Goal: Complete application form: Complete application form

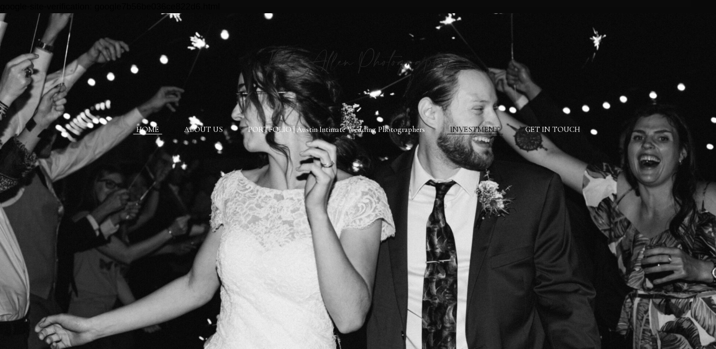
click at [468, 130] on link "INVESTMENT" at bounding box center [475, 129] width 50 height 9
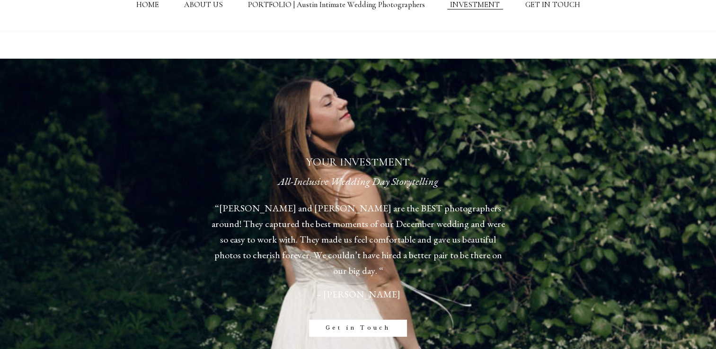
scroll to position [126, 0]
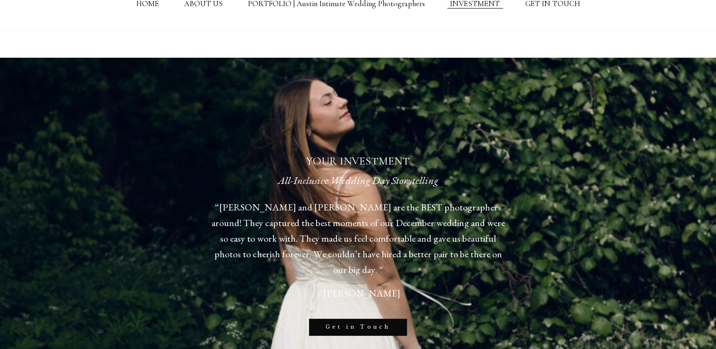
click at [369, 326] on link "Get in Touch" at bounding box center [358, 327] width 98 height 17
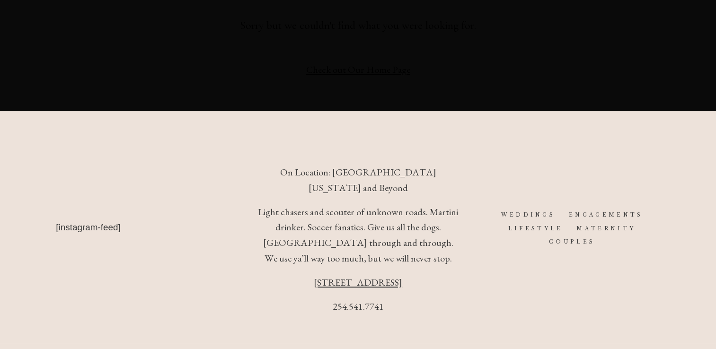
scroll to position [253, 0]
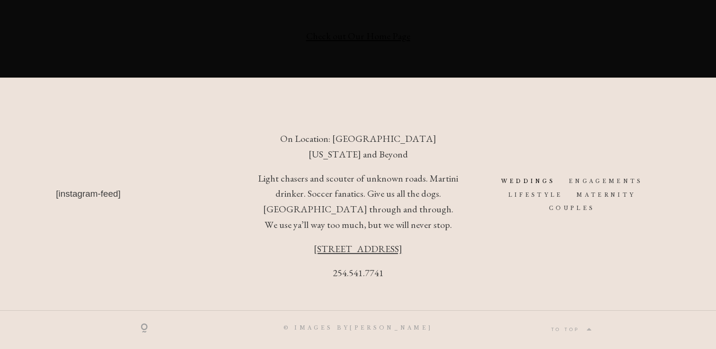
click at [530, 178] on link "WEDDINGS" at bounding box center [527, 181] width 54 height 6
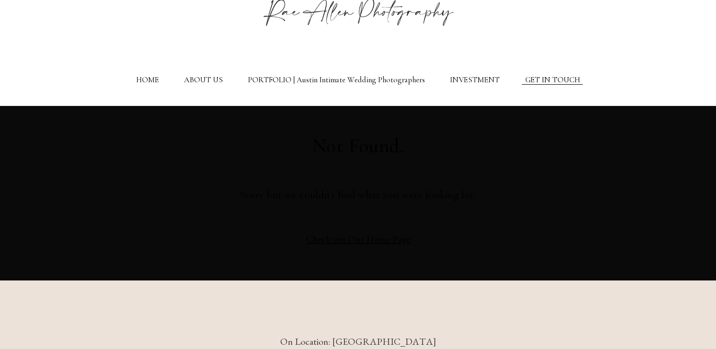
click at [528, 79] on link "GET IN TOUCH" at bounding box center [552, 79] width 55 height 9
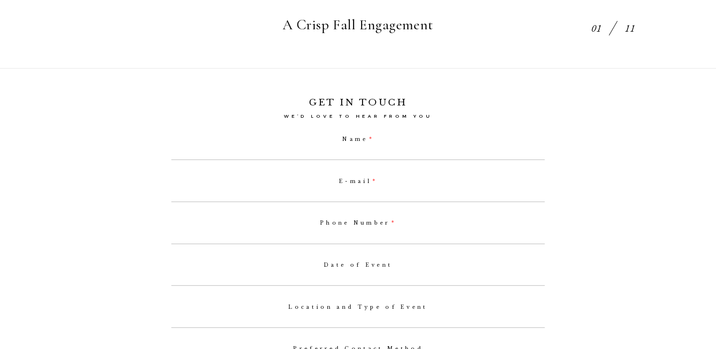
scroll to position [372, 0]
click at [352, 159] on input "Name" at bounding box center [357, 152] width 373 height 13
type input "E"
select select
type input "[PERSON_NAME]"
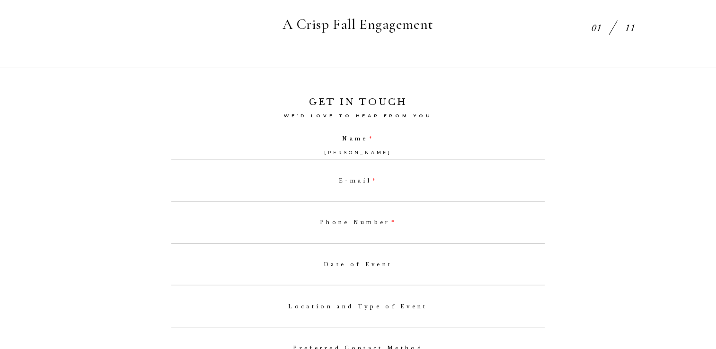
click at [371, 202] on input "E-mail" at bounding box center [357, 194] width 373 height 13
type input "[PERSON_NAME][EMAIL_ADDRESS][DOMAIN_NAME]"
type input "6827607717"
select select
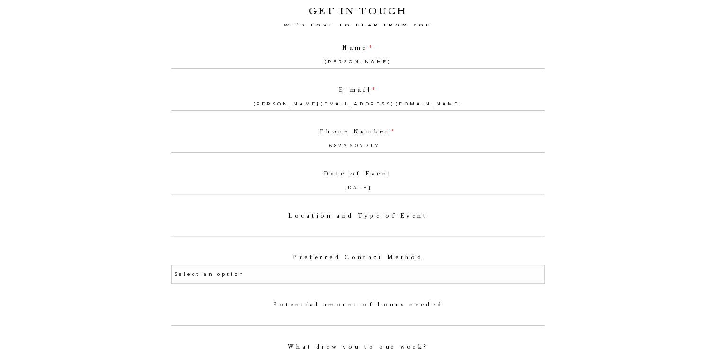
scroll to position [464, 0]
click at [369, 228] on input "Location and Type of Event" at bounding box center [357, 228] width 373 height 13
type input "3"
click at [369, 236] on input "Location and Type of Event" at bounding box center [357, 228] width 373 height 13
click at [362, 192] on input "[DATE]" at bounding box center [357, 187] width 373 height 13
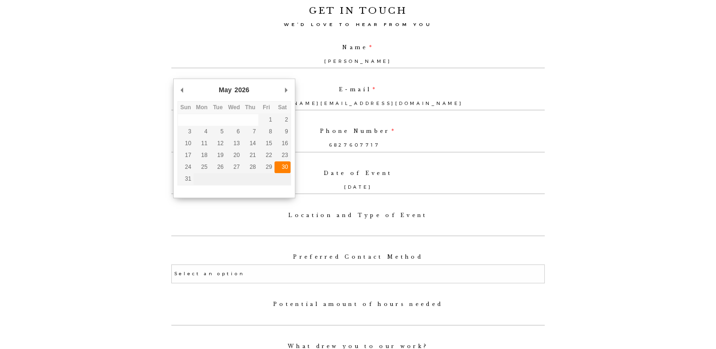
type input "[DATE]"
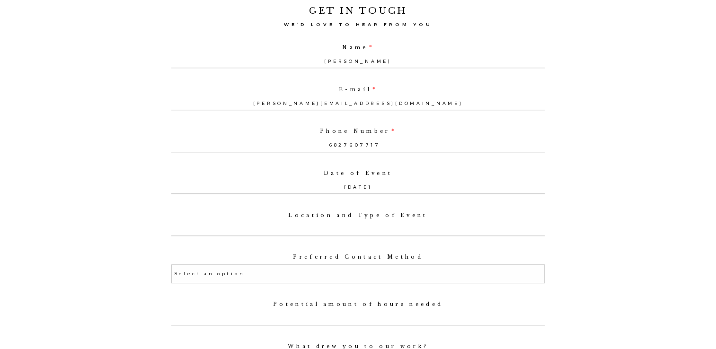
click at [348, 236] on input "Location and Type of Event" at bounding box center [357, 228] width 373 height 13
type input "F"
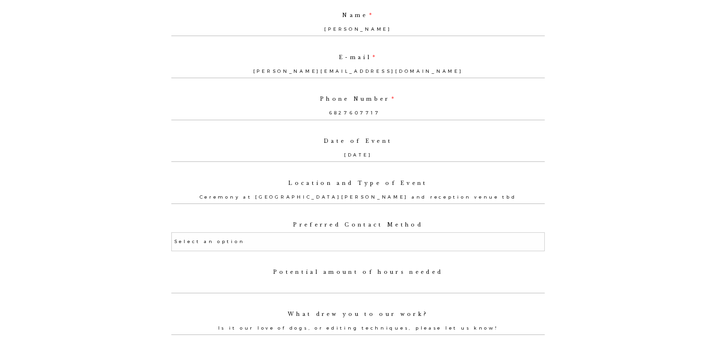
scroll to position [497, 0]
type input "Ceremony at [GEOGRAPHIC_DATA][PERSON_NAME] and reception venue tbd"
click at [318, 249] on select "Select an option Phone Text Email" at bounding box center [357, 240] width 373 height 19
select select "Email"
click at [173, 237] on select "Select an option Phone Text Email" at bounding box center [357, 240] width 373 height 19
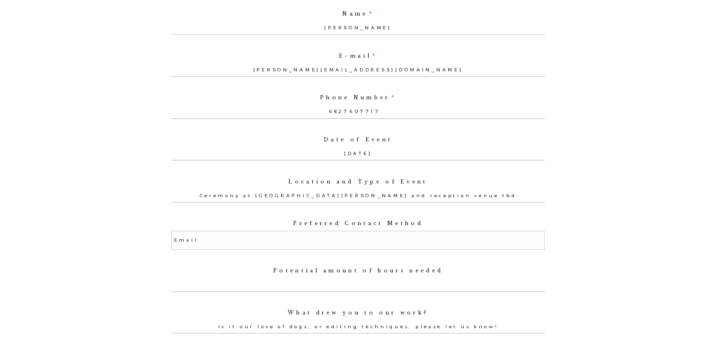
click at [311, 291] on input "Potential amount of hours needed" at bounding box center [357, 284] width 373 height 13
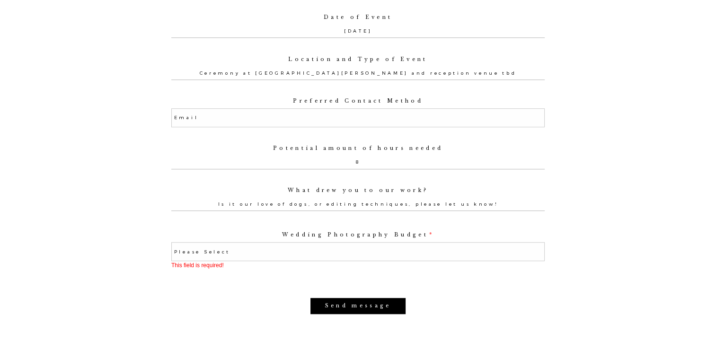
scroll to position [620, 0]
type input "8"
click at [281, 258] on select "Please Select Elopement (3 hours or less) $2,000-$4,000 $4,000-$8,000 Photograp…" at bounding box center [357, 251] width 373 height 19
select select "$2,000-$4,000"
click at [173, 248] on select "Please Select Elopement (3 hours or less) $2,000-$4,000 $4,000-$8,000 Photograp…" at bounding box center [357, 251] width 373 height 19
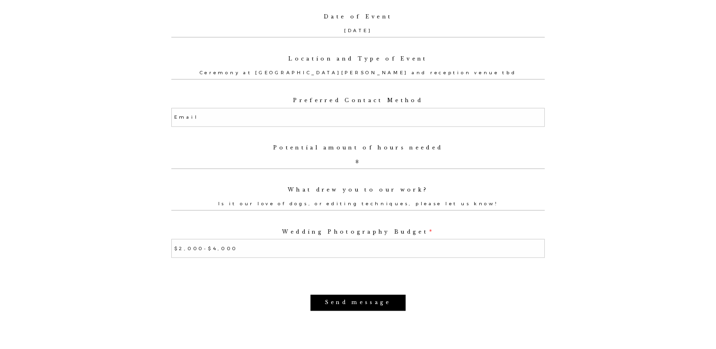
click at [323, 210] on input "What drew you to our work?" at bounding box center [357, 203] width 373 height 13
drag, startPoint x: 506, startPoint y: 212, endPoint x: 307, endPoint y: 209, distance: 198.2
click at [307, 209] on input "What drew you to our work?" at bounding box center [357, 203] width 373 height 13
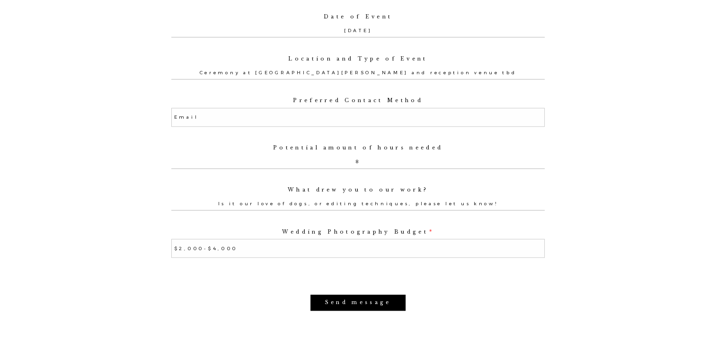
click at [307, 209] on input "What drew you to our work?" at bounding box center [357, 203] width 373 height 13
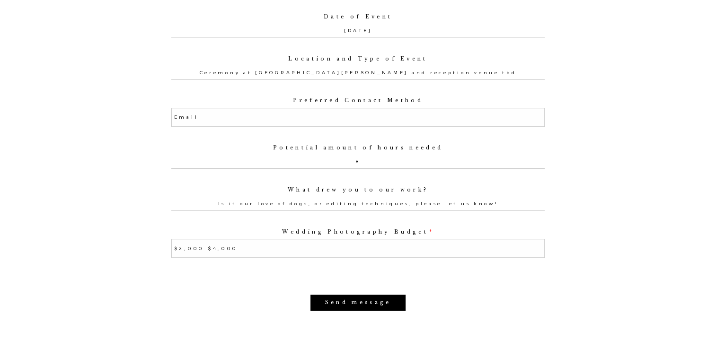
click at [515, 206] on input "What drew you to our work?" at bounding box center [357, 203] width 373 height 13
click at [500, 208] on input "What drew you to our work?" at bounding box center [357, 203] width 373 height 13
type input "f"
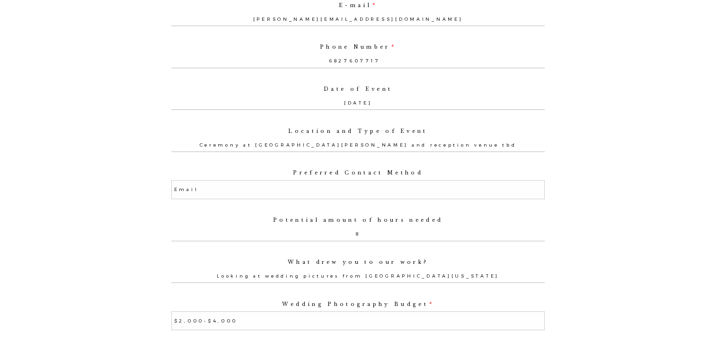
scroll to position [554, 0]
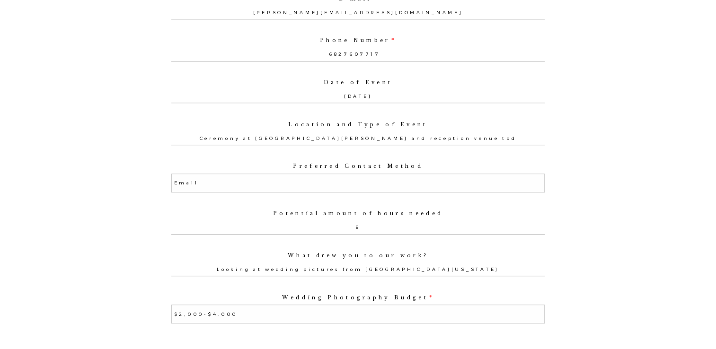
type input "Looking at wedding pictures from [GEOGRAPHIC_DATA][US_STATE]"
click at [496, 138] on input "Ceremony at [GEOGRAPHIC_DATA][PERSON_NAME] and reception venue tbd" at bounding box center [357, 137] width 373 height 13
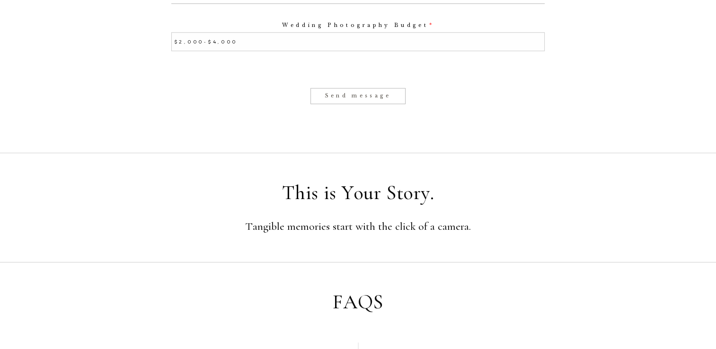
scroll to position [828, 0]
type input "Ceremony at [GEOGRAPHIC_DATA][PERSON_NAME] and reception venue tbd also looking…"
click at [375, 98] on input "Send message" at bounding box center [358, 95] width 96 height 17
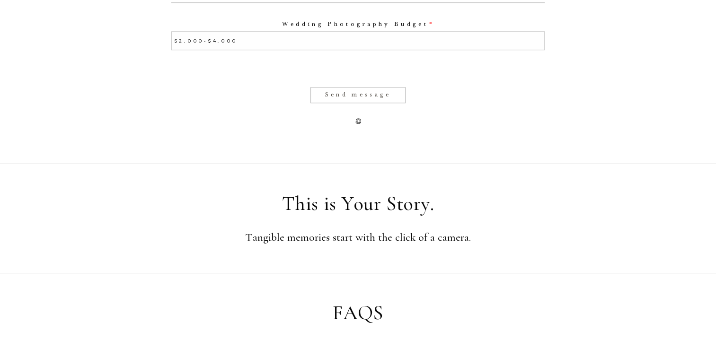
select select
